Goal: Task Accomplishment & Management: Use online tool/utility

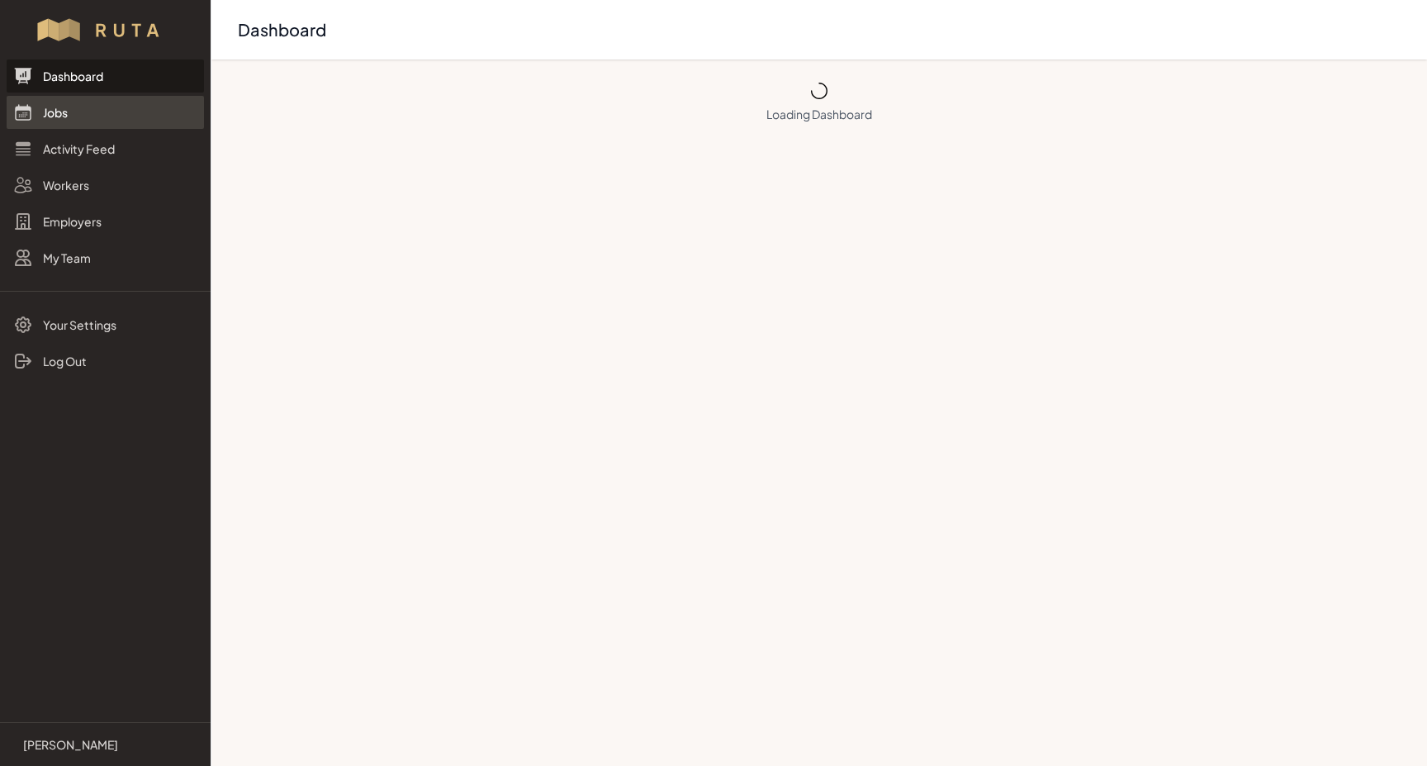
click at [49, 116] on link "Jobs" at bounding box center [105, 112] width 197 height 33
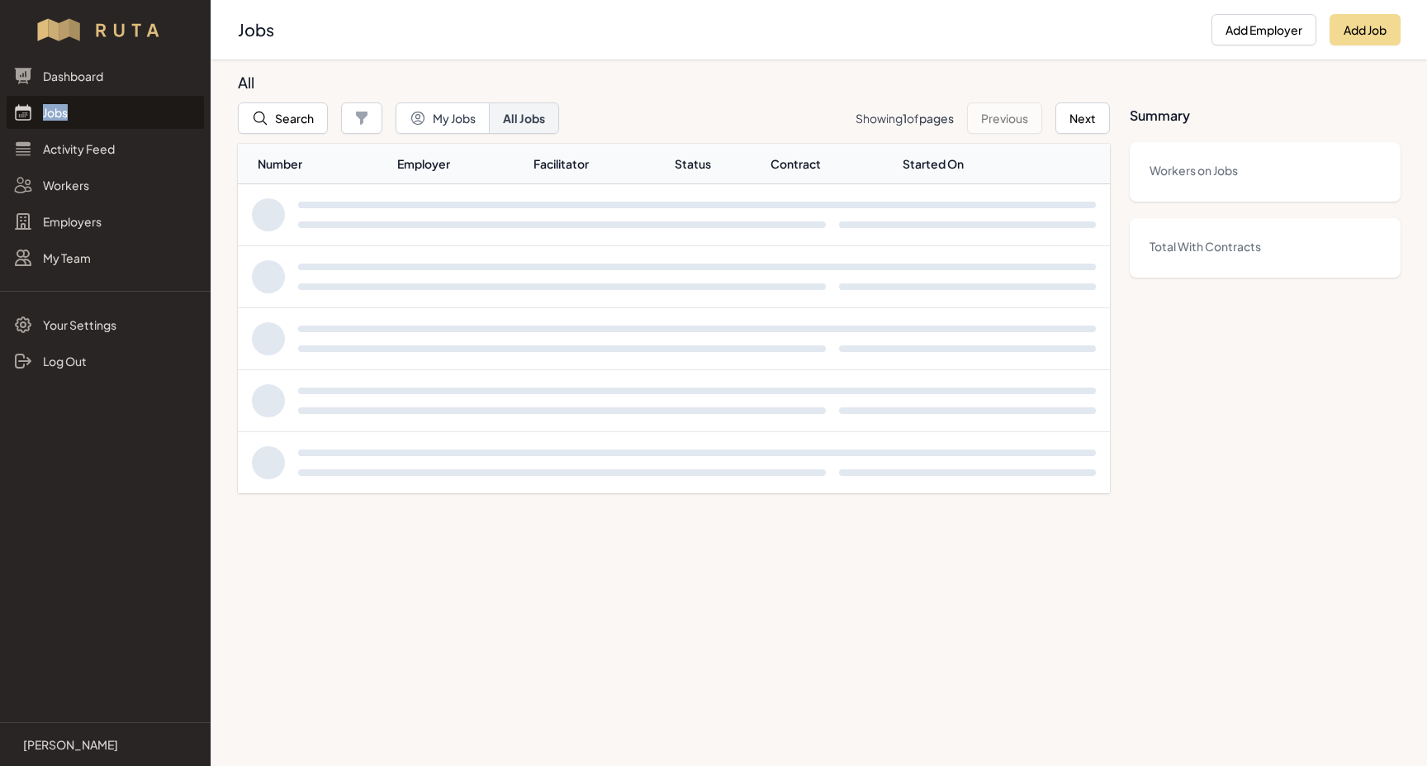
click at [49, 116] on link "Jobs" at bounding box center [105, 112] width 197 height 33
click at [287, 127] on button "Search" at bounding box center [283, 117] width 90 height 31
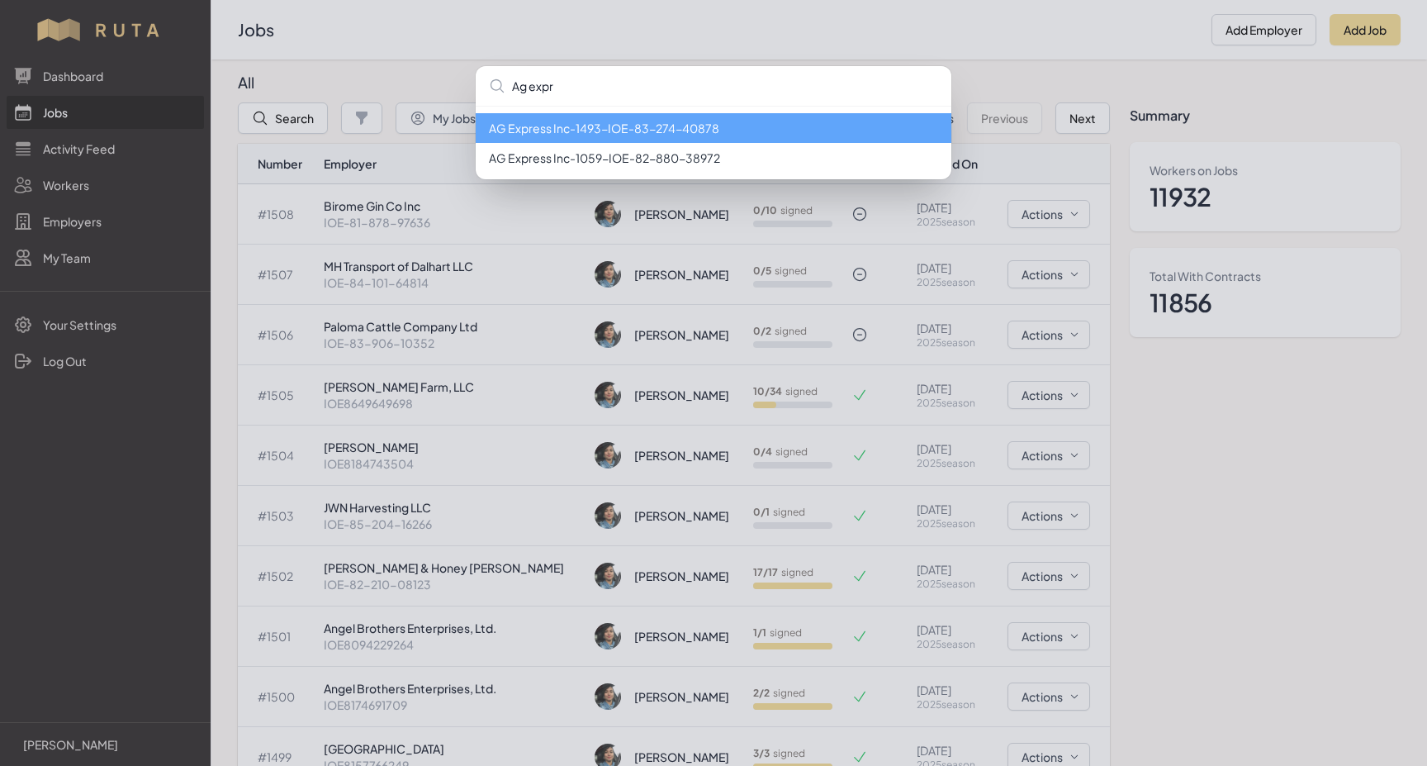
type input "Ag expr"
drag, startPoint x: 333, startPoint y: 126, endPoint x: 650, endPoint y: 136, distance: 317.4
click at [650, 136] on li "AG Express Inc - 1493 - IOE-83-274-40878" at bounding box center [714, 128] width 476 height 30
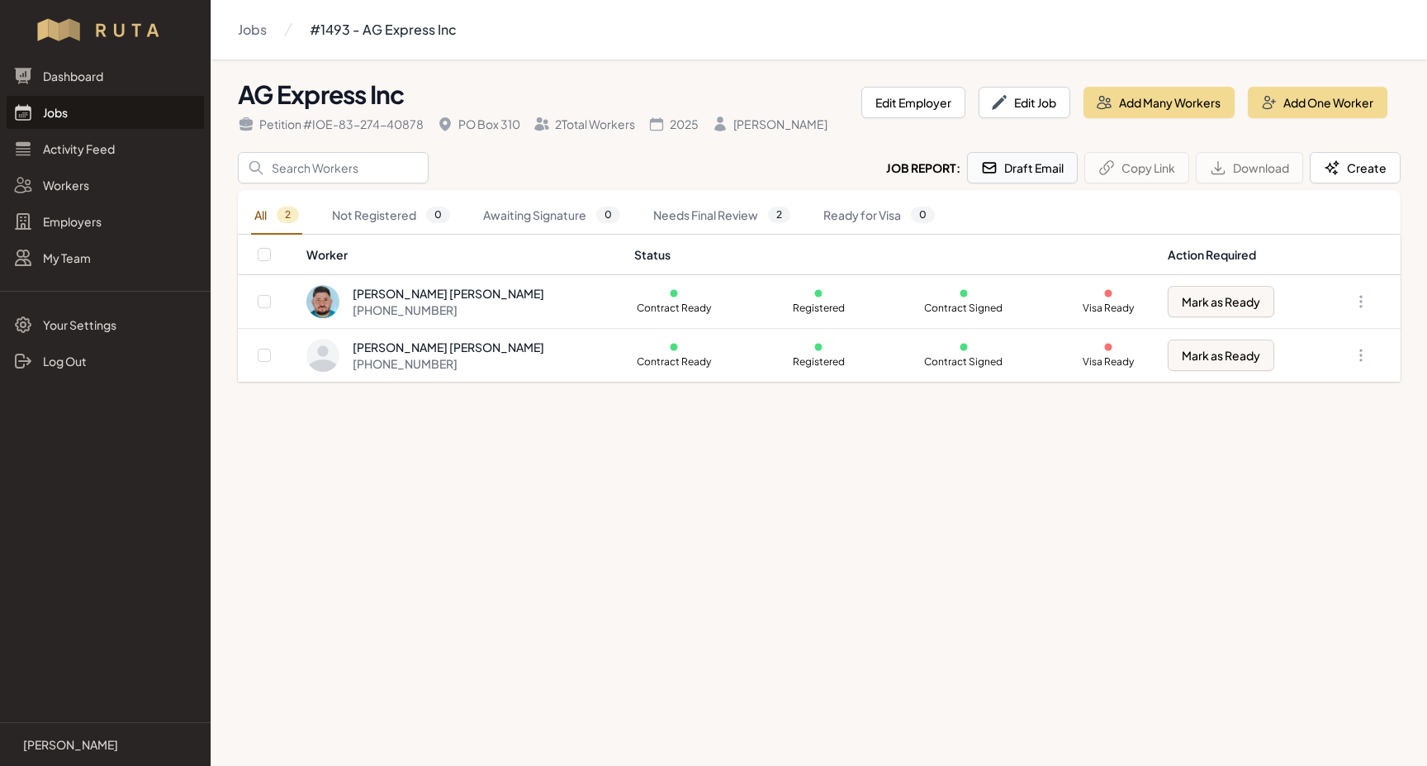
click at [1006, 174] on button "Draft Email" at bounding box center [1022, 167] width 111 height 31
click at [61, 117] on link "Jobs" at bounding box center [105, 112] width 197 height 33
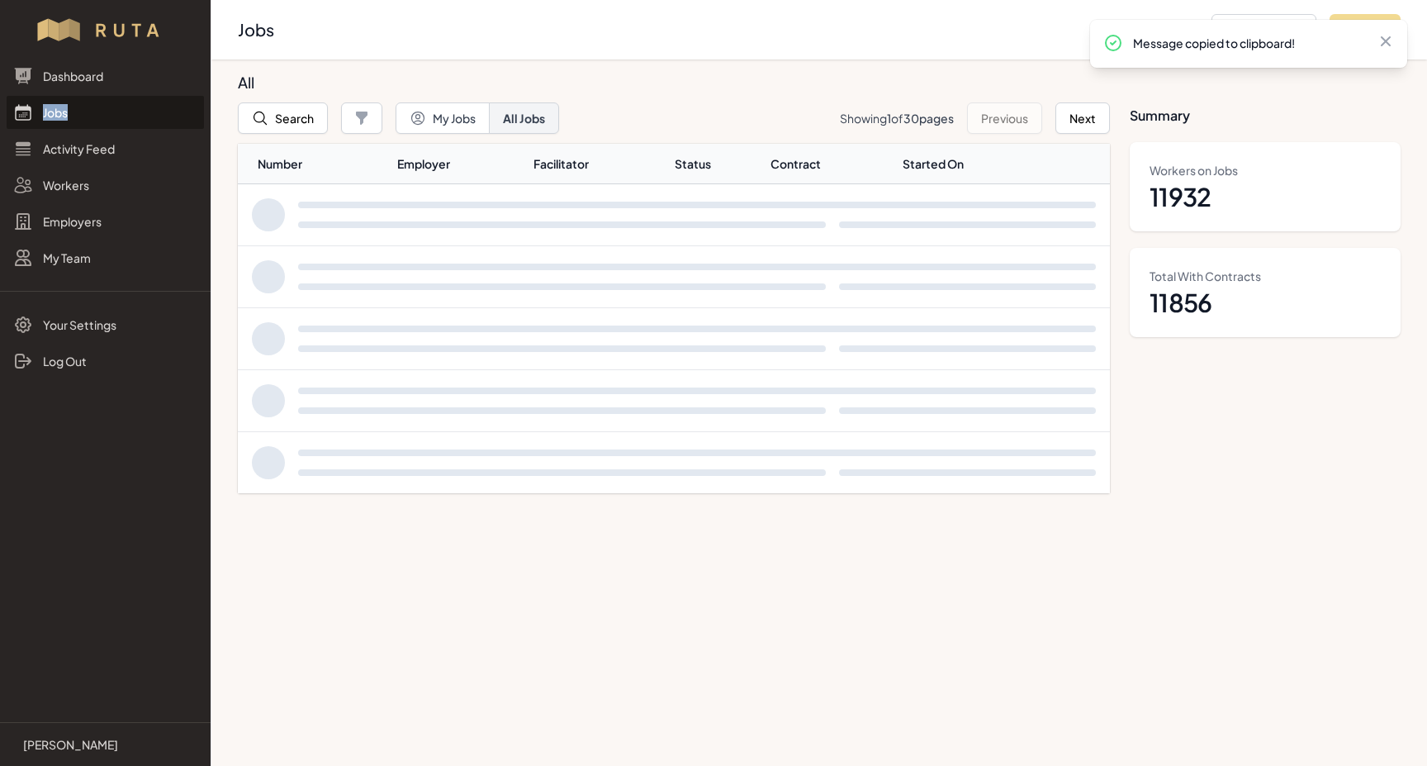
click at [61, 117] on link "Jobs" at bounding box center [105, 112] width 197 height 33
click at [307, 121] on button "Search" at bounding box center [283, 117] width 90 height 31
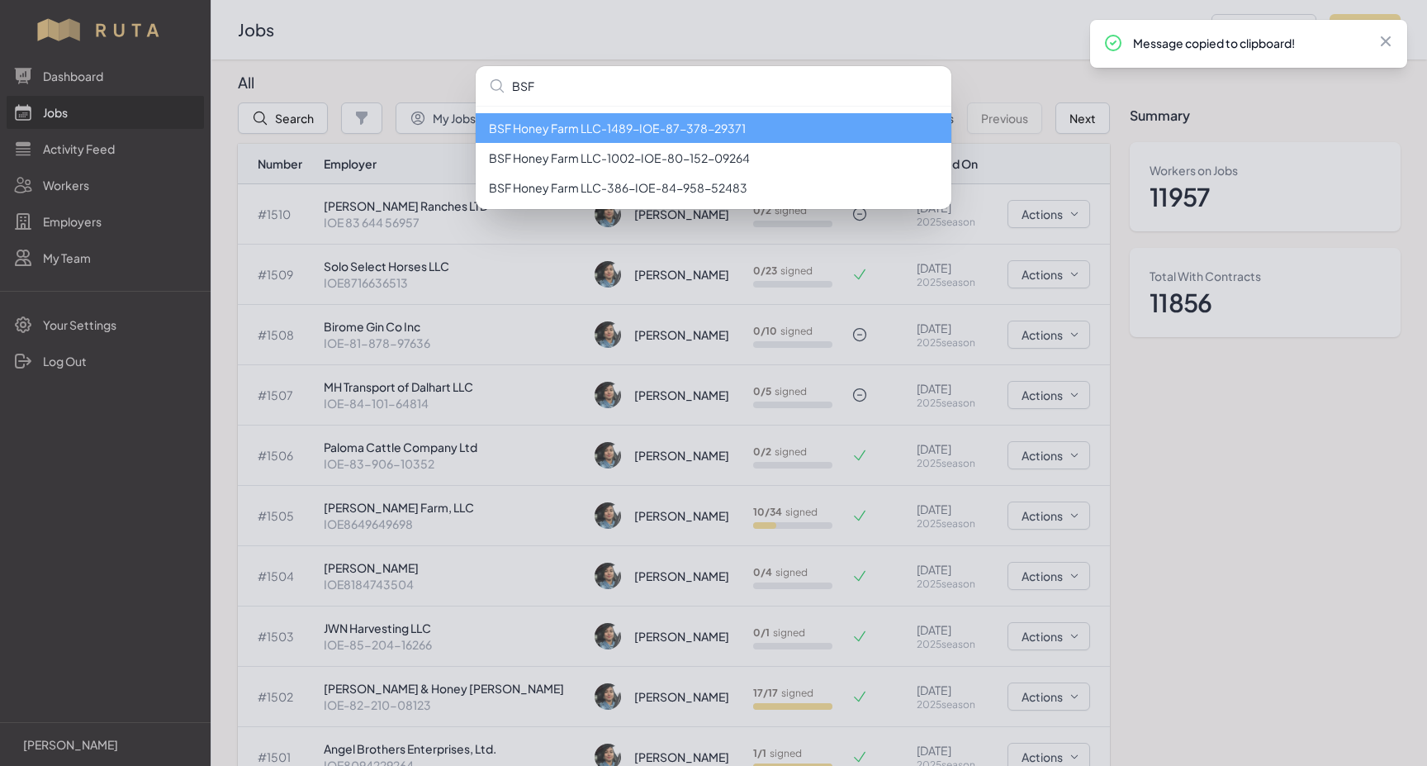
type input "BSF"
click at [555, 131] on li "BSF Honey Farm LLC - 1489 - IOE-87-378-29371" at bounding box center [714, 128] width 476 height 30
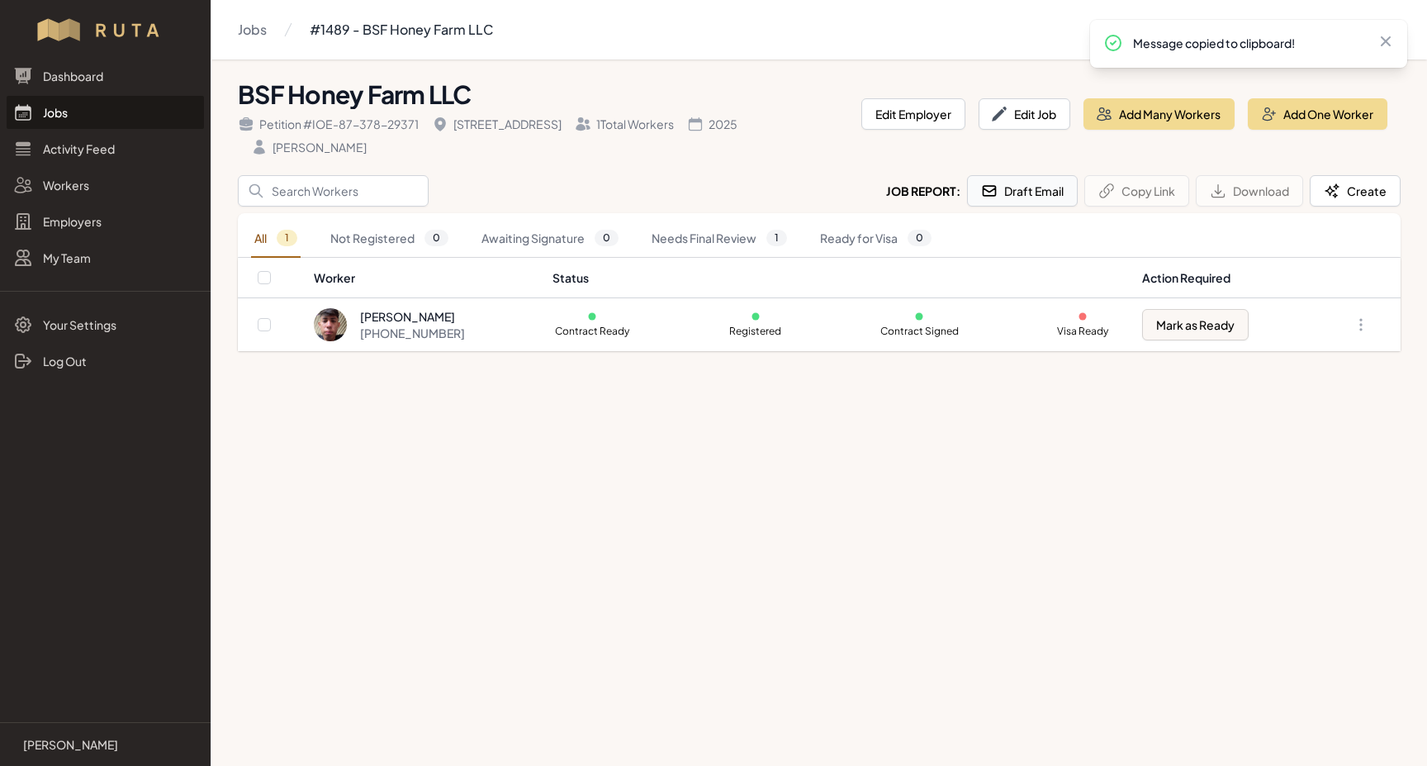
click at [1021, 175] on button "Draft Email" at bounding box center [1022, 190] width 111 height 31
